Goal: Information Seeking & Learning: Compare options

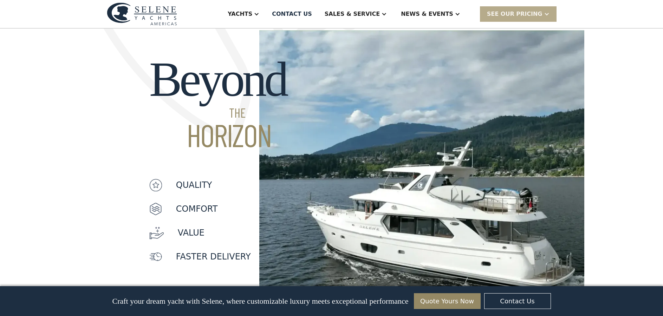
scroll to position [492, 0]
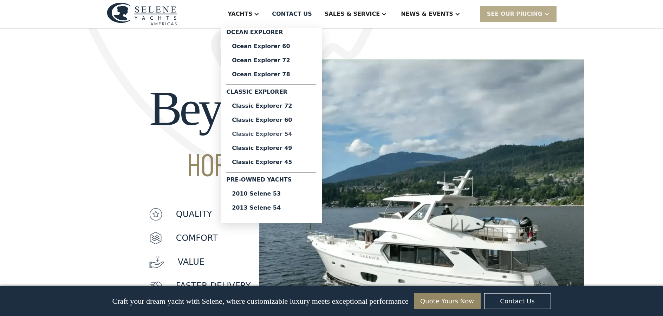
click at [297, 131] on div "Classic Explorer 54" at bounding box center [271, 134] width 79 height 6
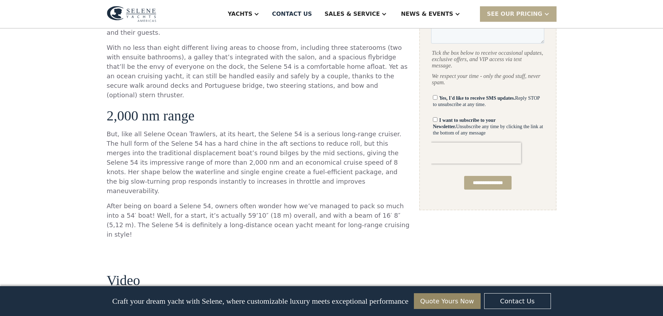
scroll to position [422, 0]
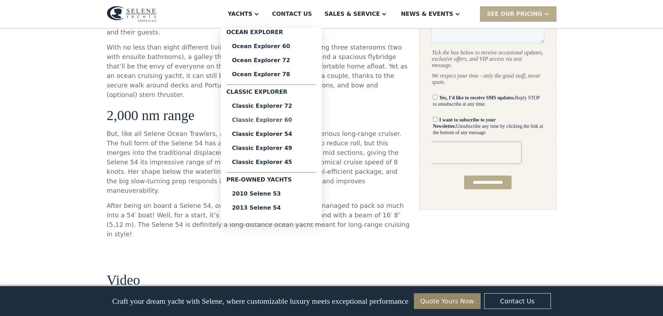
click at [293, 122] on div "Classic Explorer 60" at bounding box center [271, 120] width 79 height 6
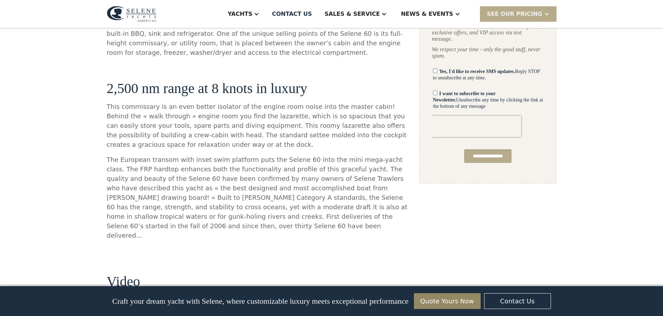
scroll to position [422, 0]
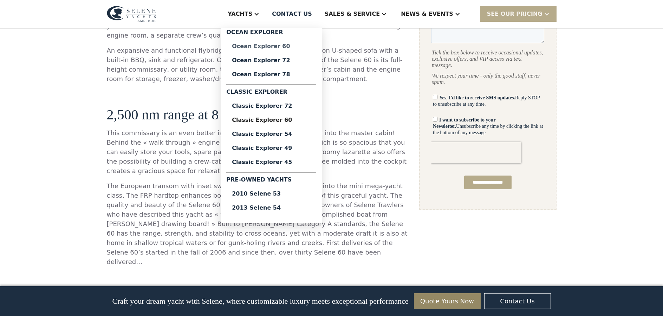
click at [303, 46] on div "Ocean Explorer 60" at bounding box center [271, 47] width 79 height 6
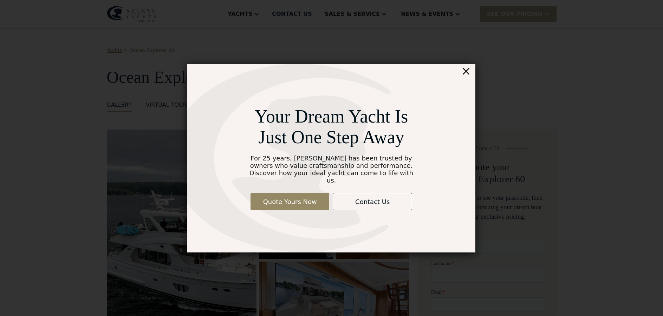
click at [470, 76] on div "×" at bounding box center [466, 71] width 10 height 14
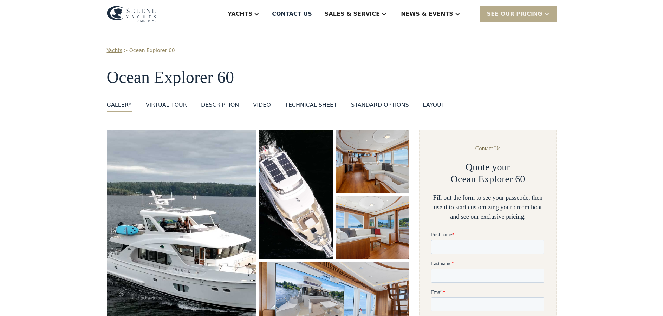
click at [302, 107] on div "Technical sheet" at bounding box center [311, 105] width 52 height 8
click at [363, 35] on div "Sales" at bounding box center [368, 35] width 90 height 6
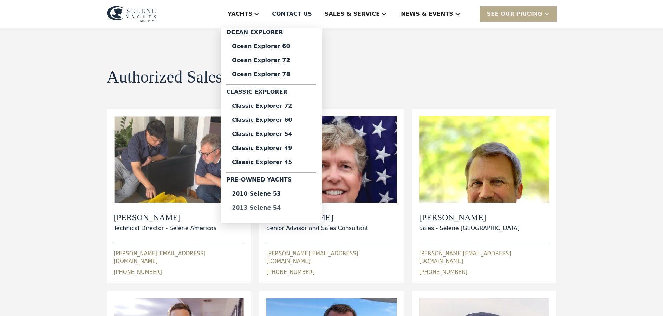
click at [295, 208] on div "2013 Selene 54" at bounding box center [271, 208] width 79 height 6
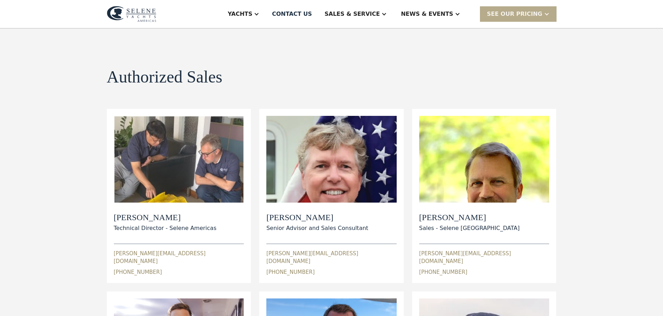
click at [153, 15] on img at bounding box center [132, 14] width 50 height 16
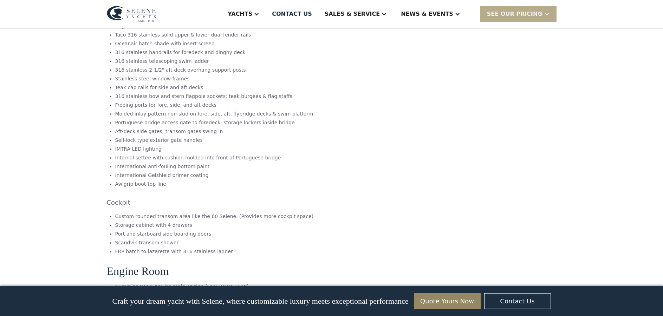
scroll to position [2954, 0]
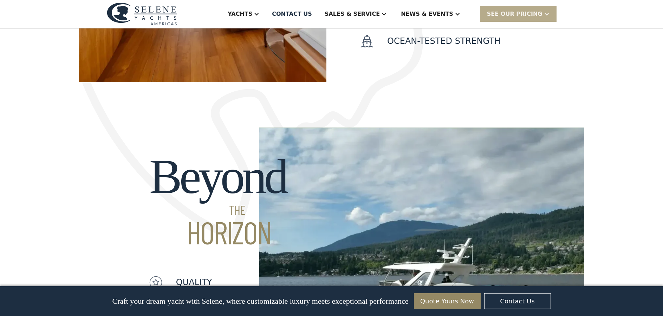
scroll to position [492, 0]
